Goal: Check status: Check status

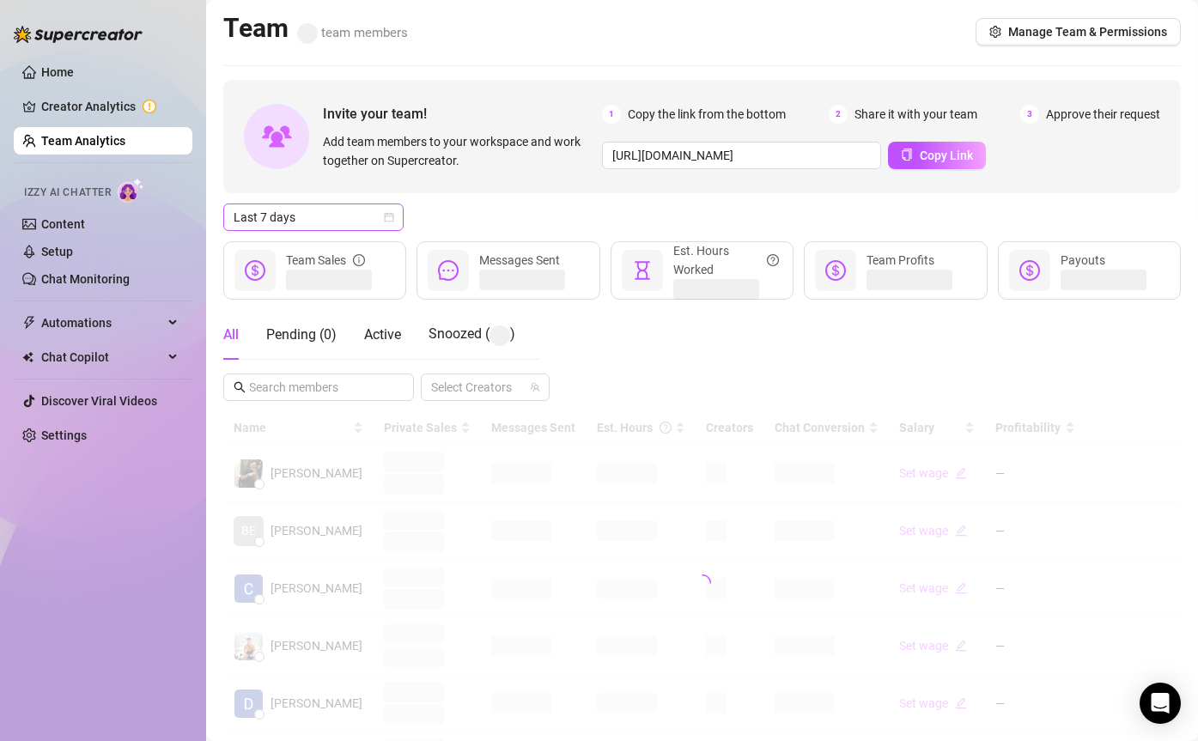
click at [335, 219] on span "Last 7 days" at bounding box center [314, 217] width 160 height 26
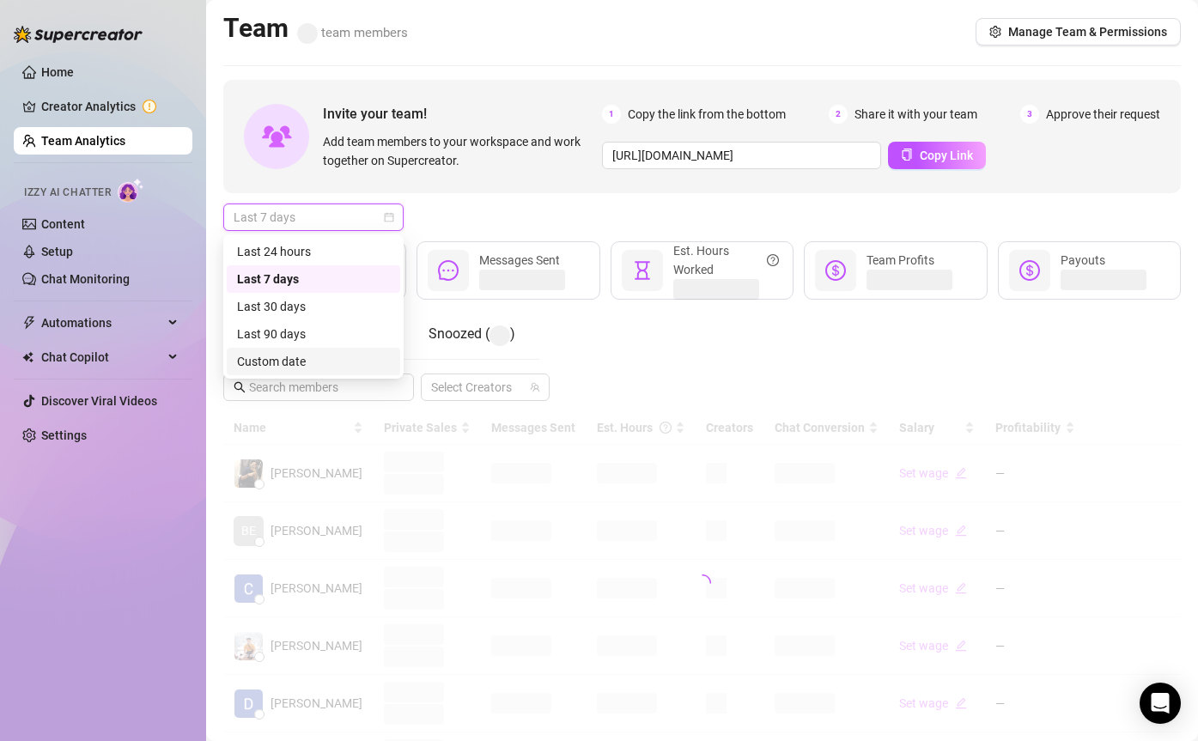
click at [327, 358] on div "Custom date" at bounding box center [313, 361] width 153 height 19
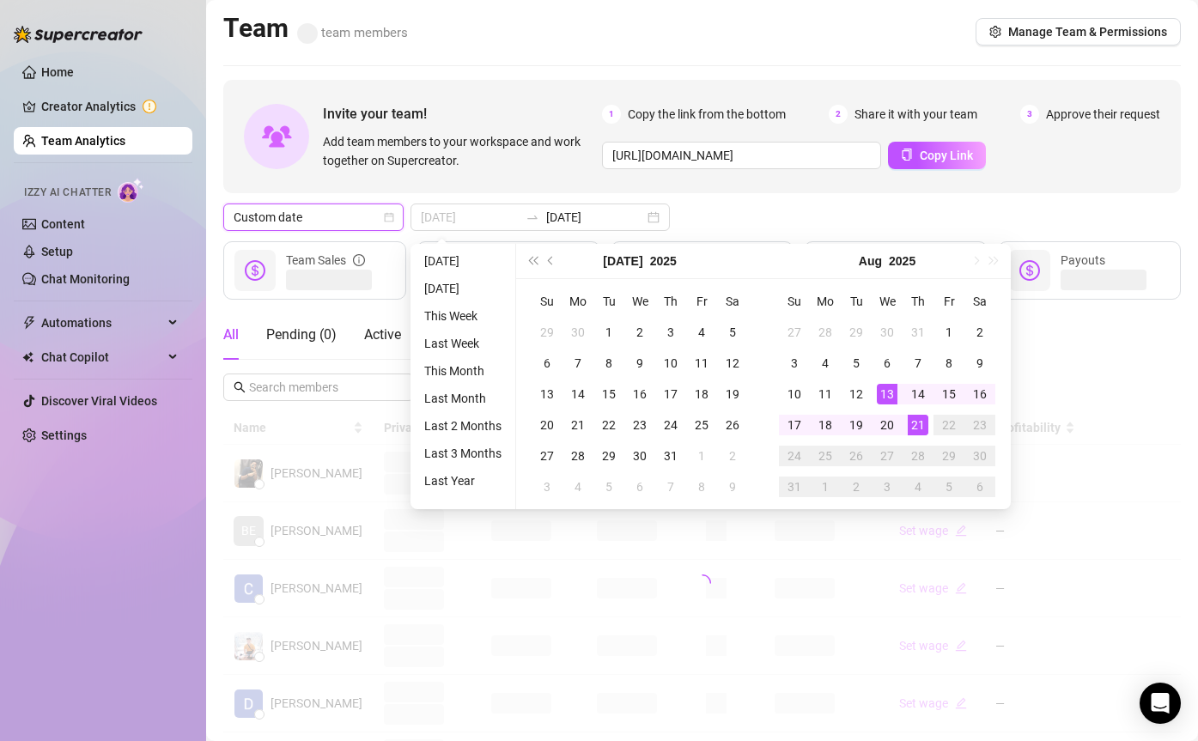
type input "[DATE]"
click at [919, 426] on div "21" at bounding box center [918, 425] width 21 height 21
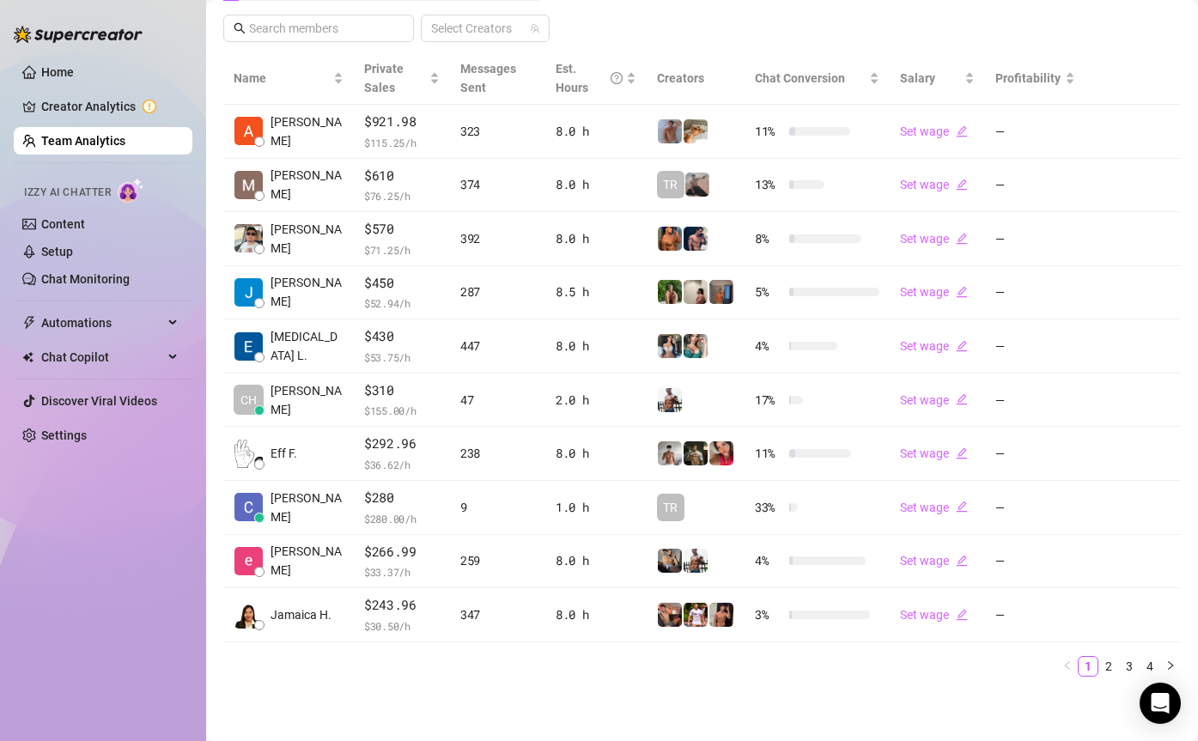
scroll to position [116, 0]
